Goal: Navigation & Orientation: Find specific page/section

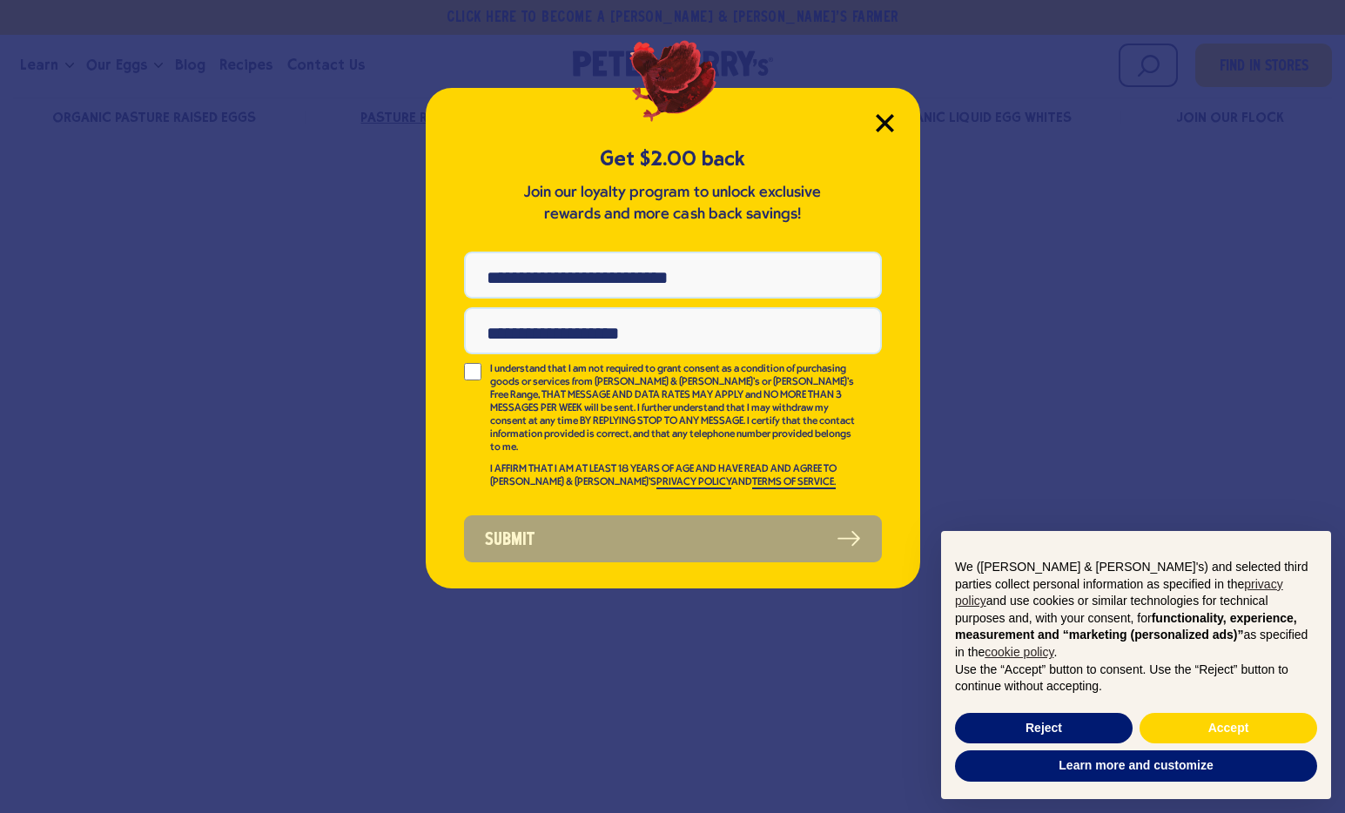
click at [882, 120] on icon "Close Modal" at bounding box center [884, 123] width 16 height 16
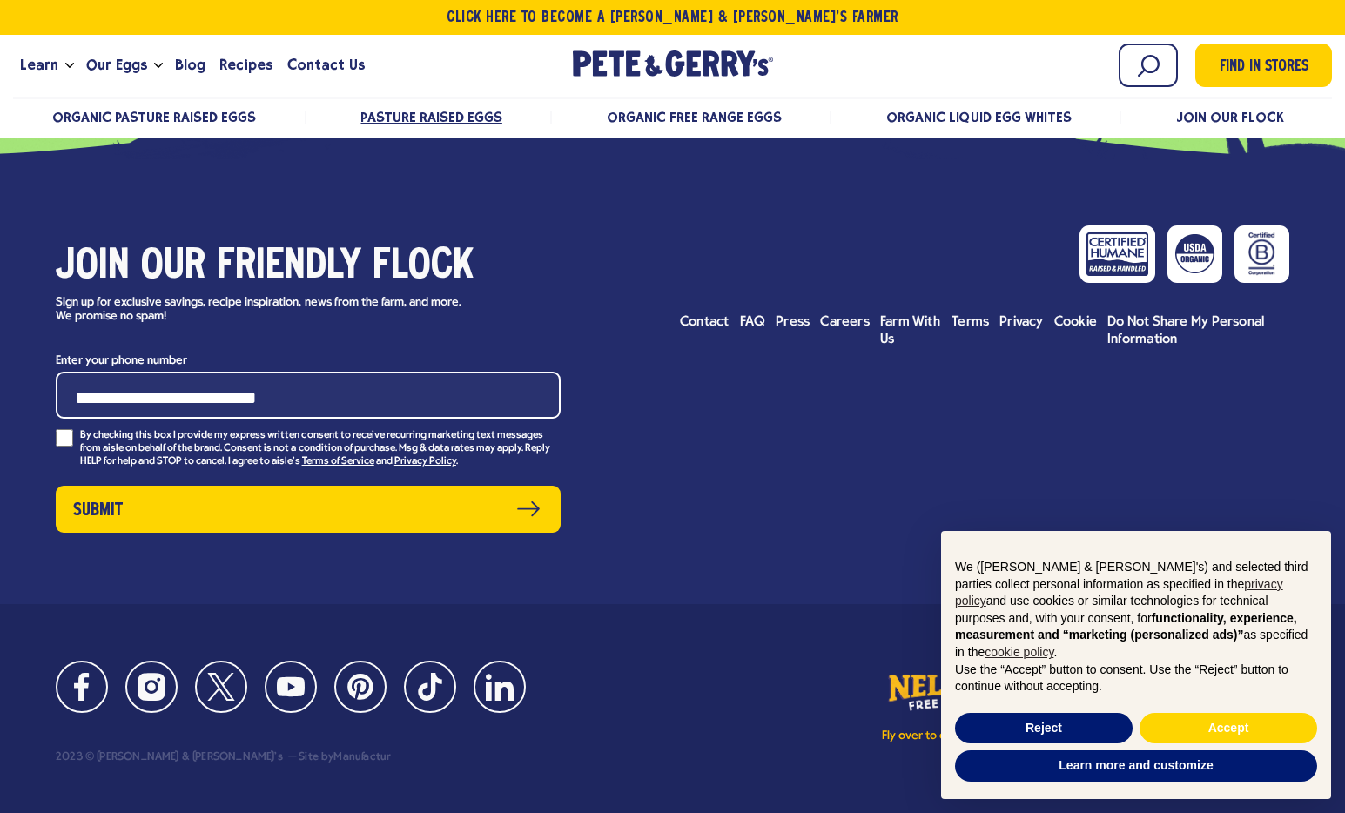
scroll to position [10358, 0]
click at [1251, 508] on div "Join our friendly flock Sign up for exclusive savings, recipe inspiration, news…" at bounding box center [672, 382] width 1345 height 446
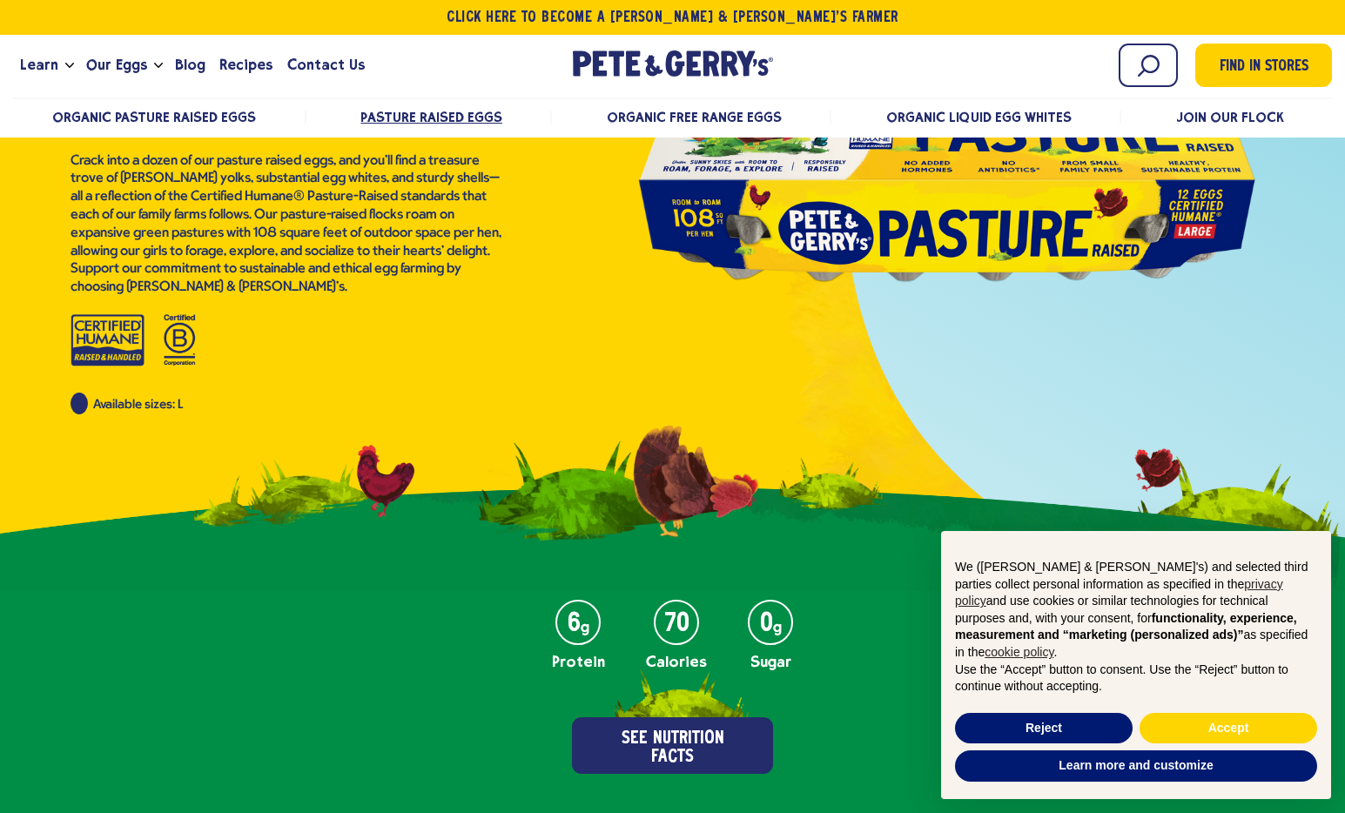
scroll to position [0, 0]
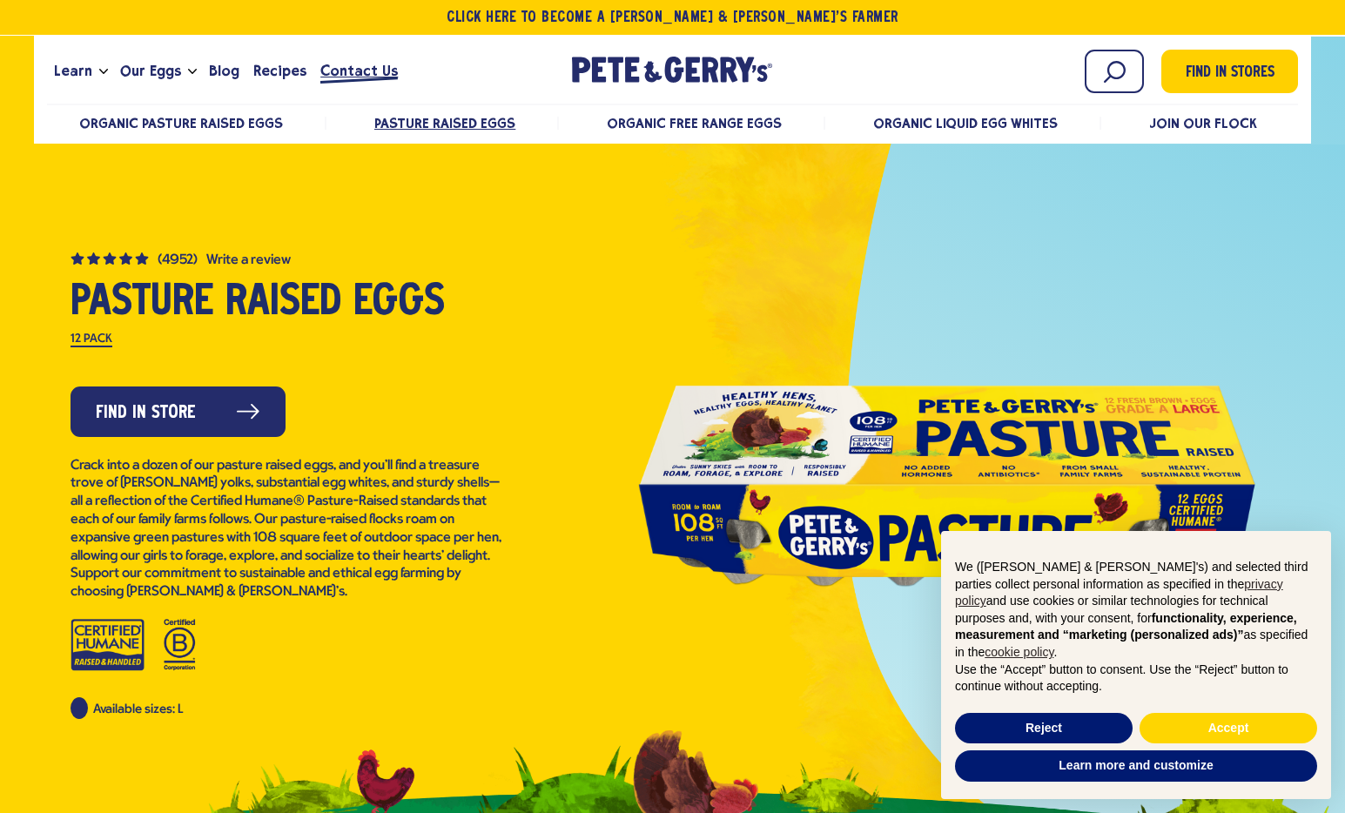
click at [364, 66] on span "Contact Us" at bounding box center [358, 71] width 77 height 22
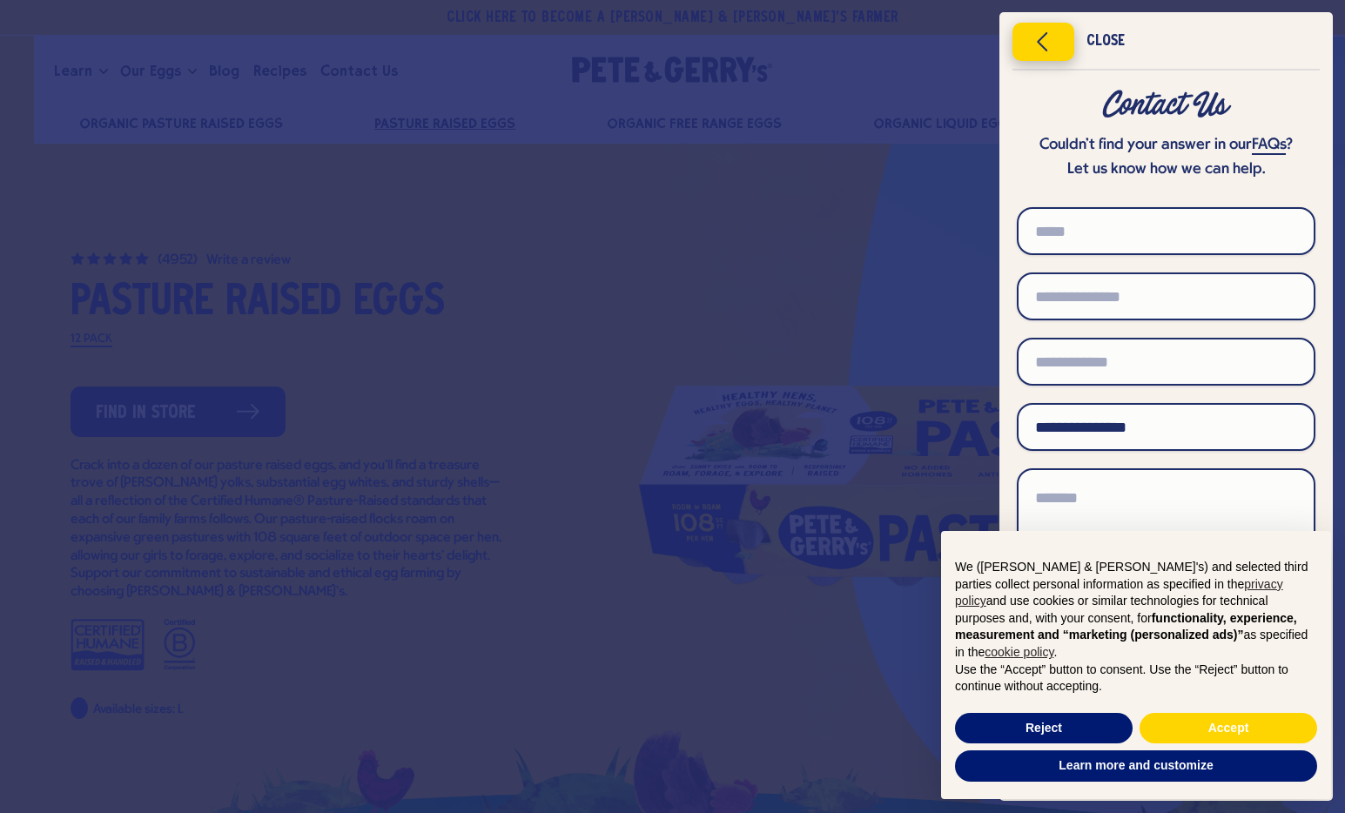
click at [1027, 42] on icon "Close menu" at bounding box center [1043, 42] width 44 height 26
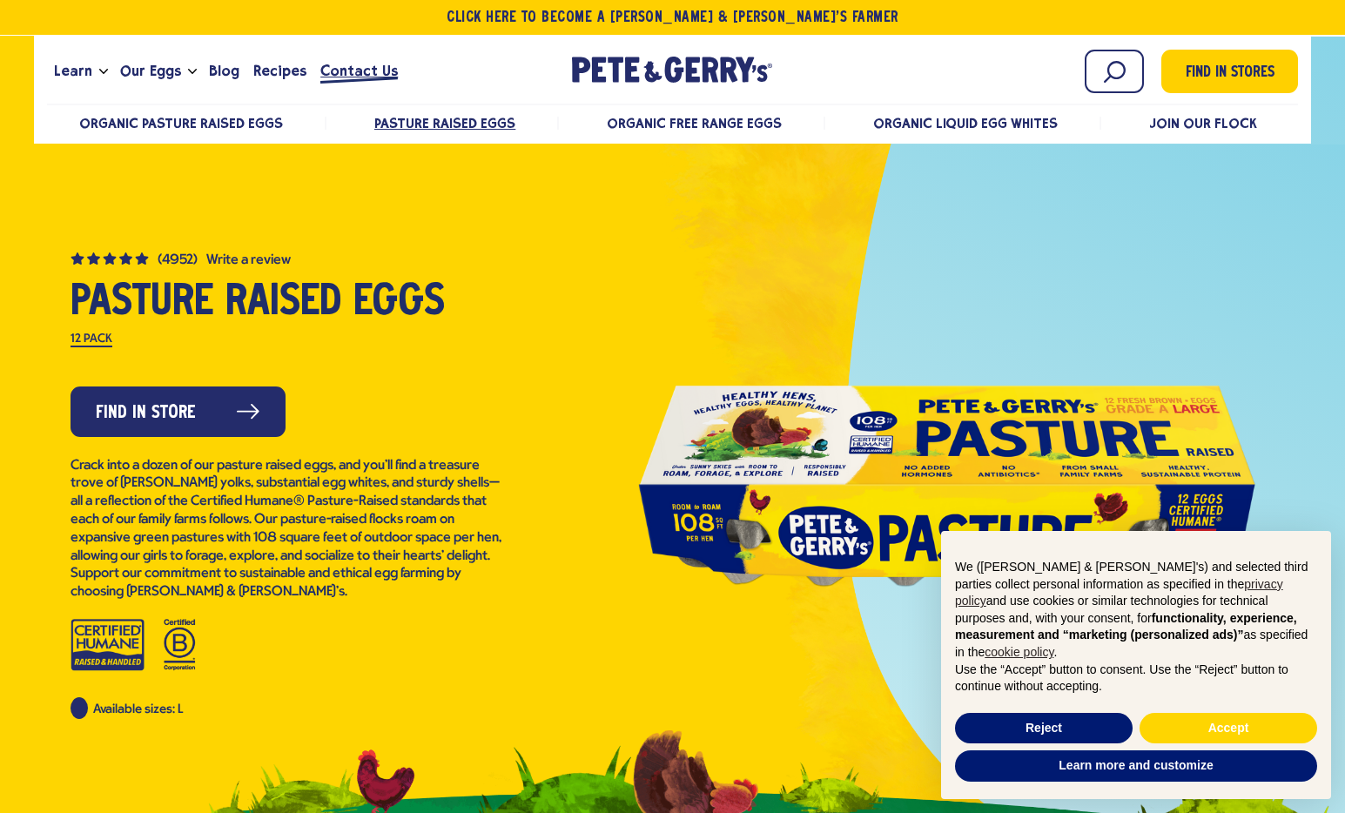
click at [356, 66] on span "Contact Us" at bounding box center [358, 71] width 77 height 22
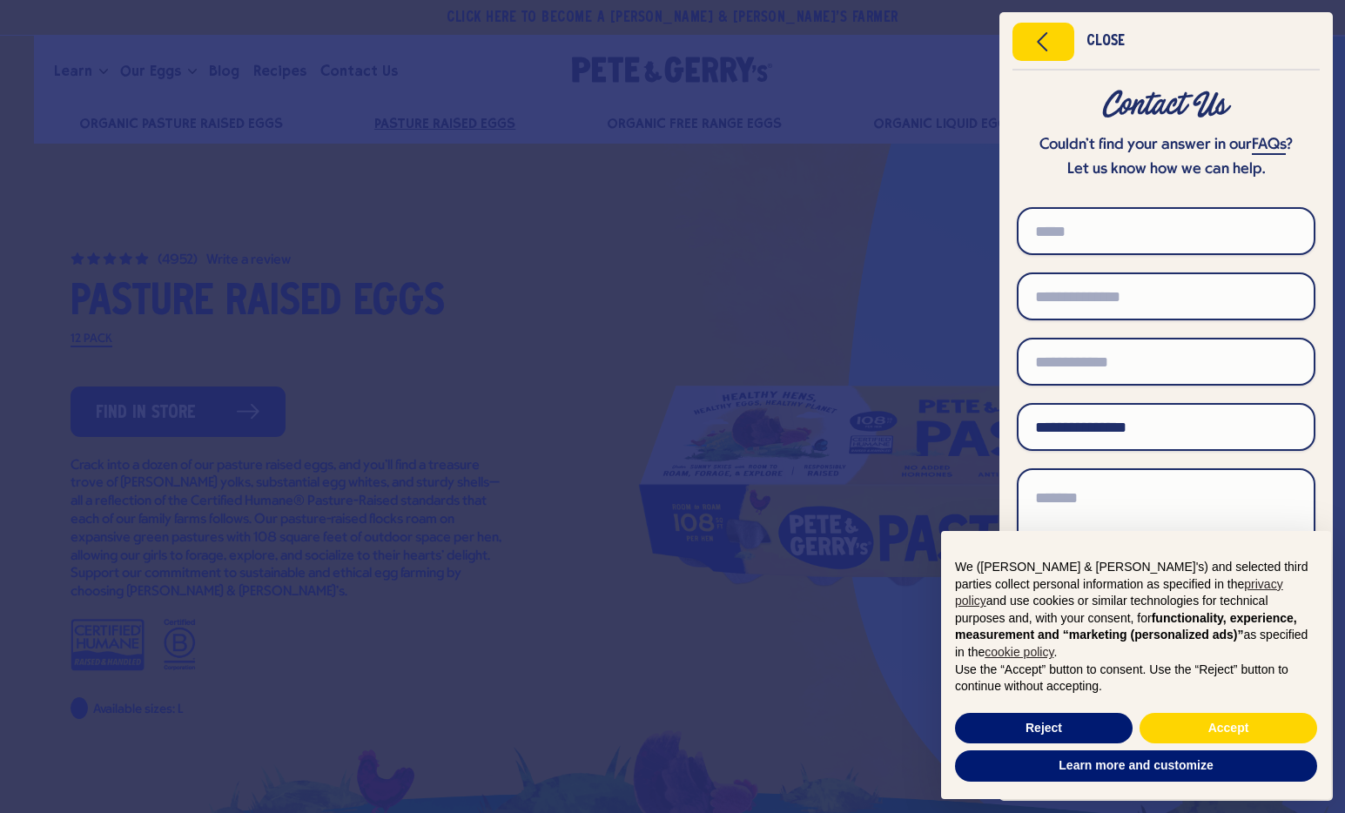
click at [1018, 51] on button "Close menu" at bounding box center [1043, 42] width 62 height 38
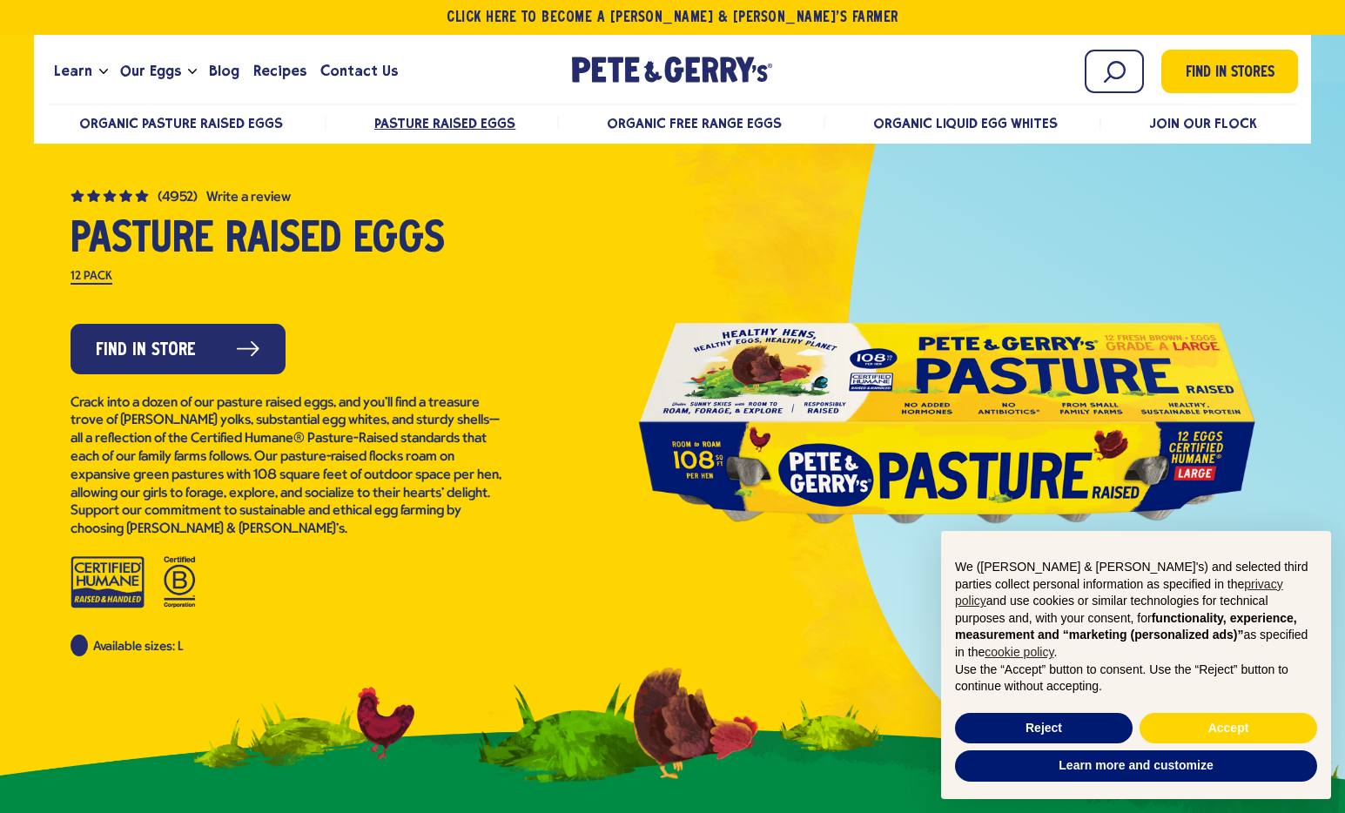
scroll to position [66, 0]
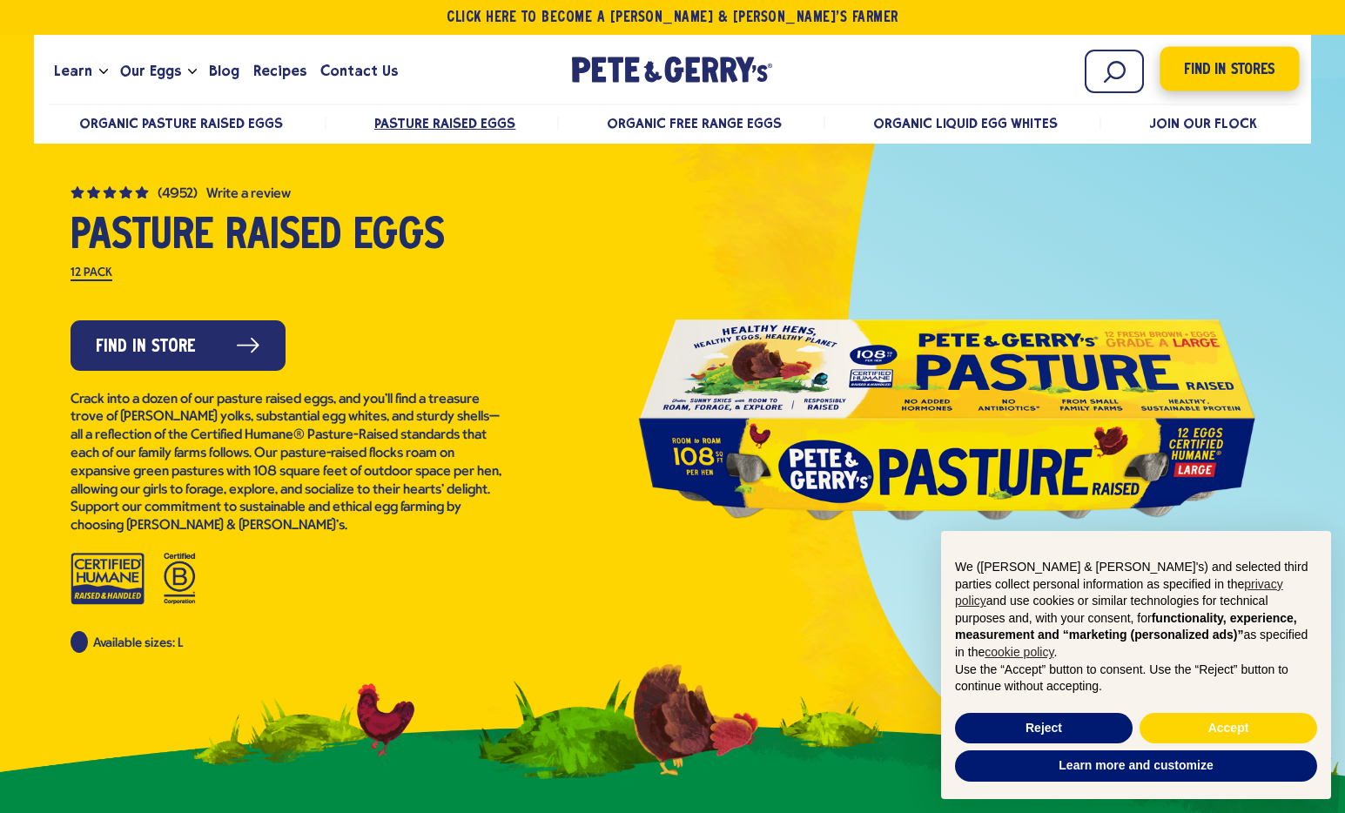
click at [1235, 64] on span "Find in Stores" at bounding box center [1230, 69] width 91 height 23
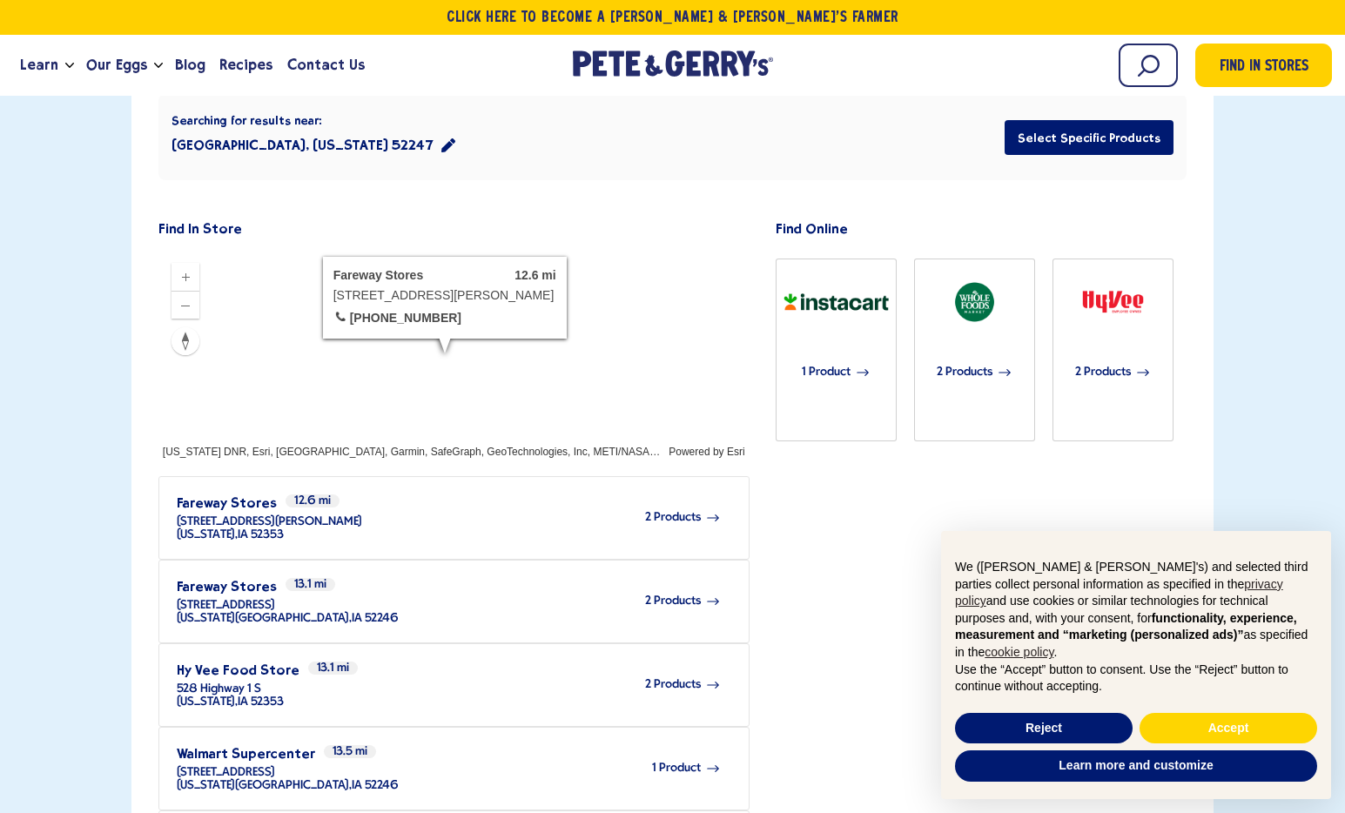
scroll to position [447, 0]
